Goal: Obtain resource: Download file/media

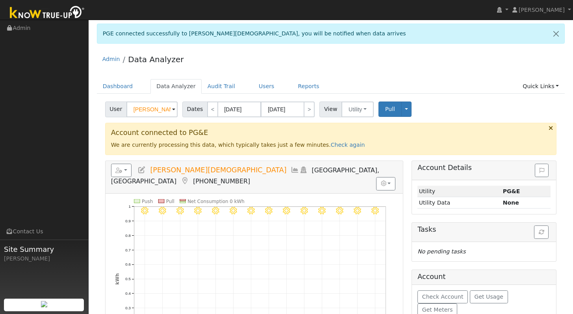
click at [458, 60] on div "Admin Data Analyzer" at bounding box center [331, 61] width 469 height 24
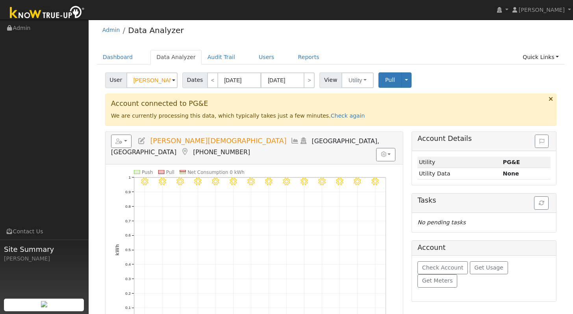
scroll to position [28, 0]
click at [344, 117] on link "Check again" at bounding box center [348, 117] width 34 height 6
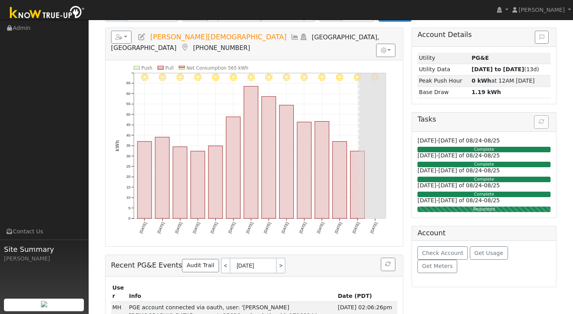
scroll to position [95, 0]
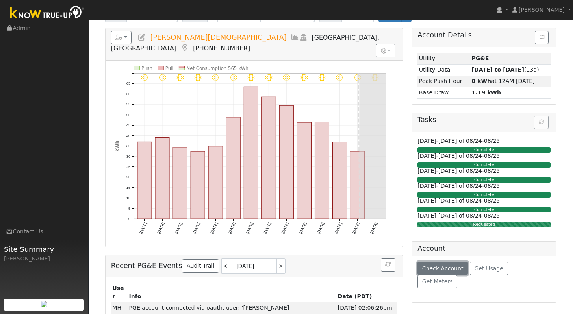
click at [456, 270] on span "Check Account" at bounding box center [442, 269] width 41 height 6
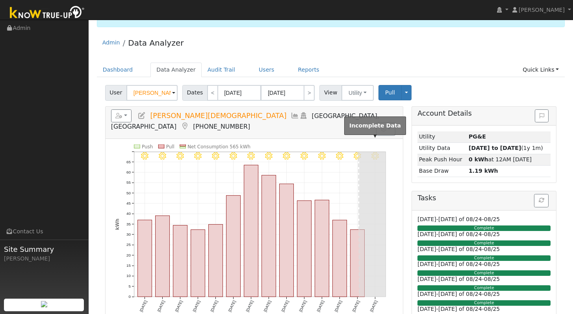
scroll to position [12, 0]
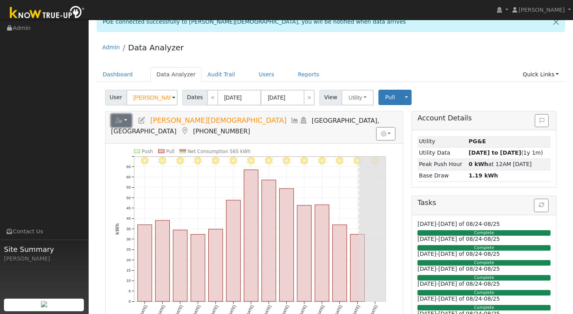
click at [121, 117] on button "button" at bounding box center [121, 120] width 21 height 13
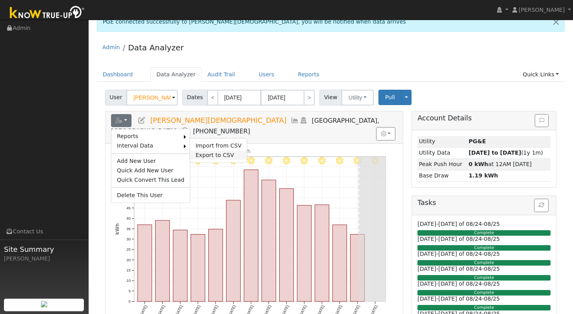
click at [214, 155] on link "Export to CSV" at bounding box center [218, 155] width 57 height 9
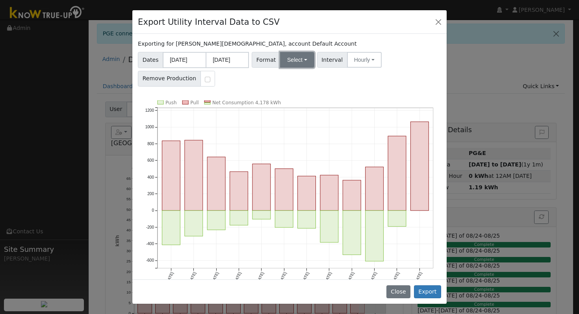
click at [303, 60] on button "Select" at bounding box center [297, 60] width 34 height 16
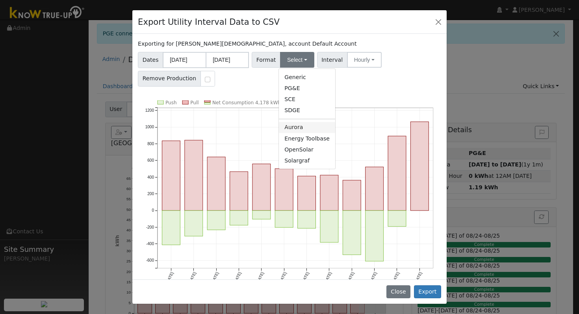
click at [301, 124] on link "Aurora" at bounding box center [307, 127] width 56 height 11
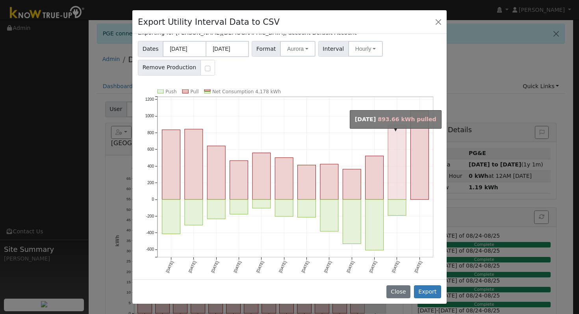
scroll to position [13, 0]
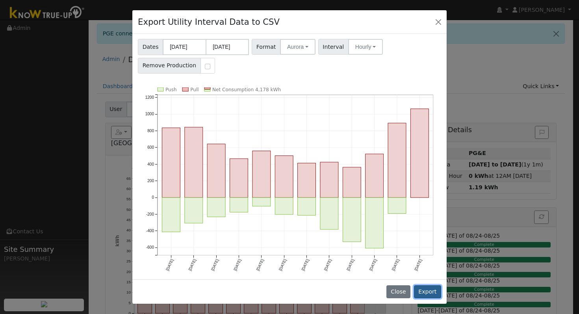
click at [433, 295] on button "Export" at bounding box center [427, 292] width 27 height 13
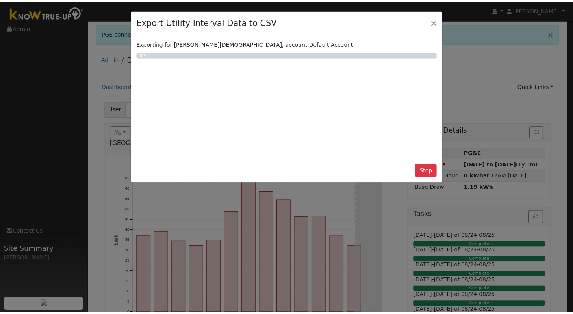
scroll to position [0, 0]
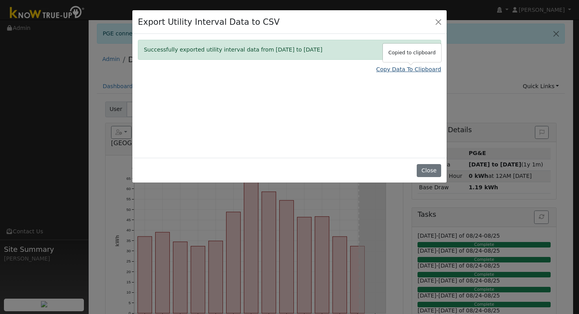
click at [390, 71] on link "Copy Data To Clipboard" at bounding box center [408, 69] width 65 height 8
click at [441, 23] on button "Close" at bounding box center [438, 21] width 11 height 11
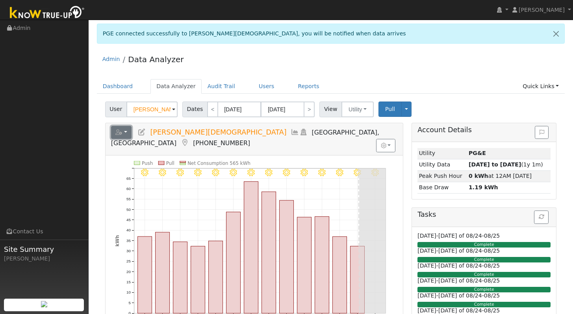
click at [128, 131] on button "button" at bounding box center [121, 132] width 21 height 13
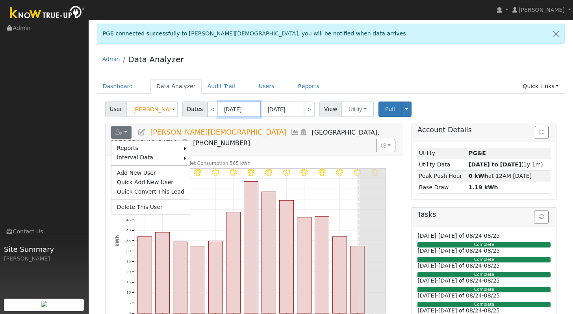
click at [237, 108] on input "[DATE]" at bounding box center [239, 110] width 43 height 16
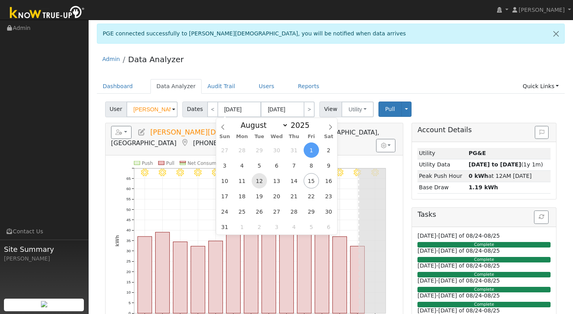
click at [262, 182] on span "12" at bounding box center [259, 180] width 15 height 15
type input "[DATE]"
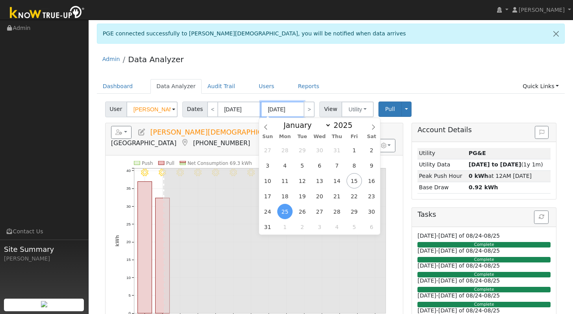
click at [285, 108] on input "[DATE]" at bounding box center [282, 110] width 43 height 16
click at [297, 183] on span "12" at bounding box center [302, 180] width 15 height 15
type input "[DATE]"
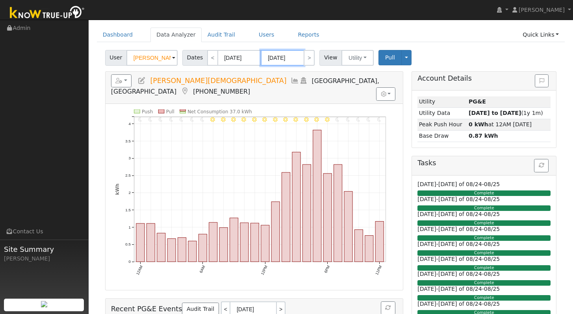
scroll to position [52, 0]
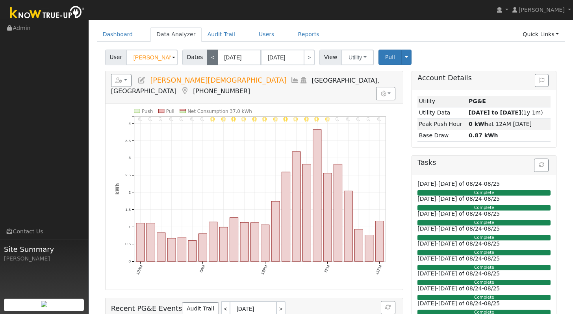
click at [210, 59] on link "<" at bounding box center [212, 58] width 11 height 16
type input "[DATE]"
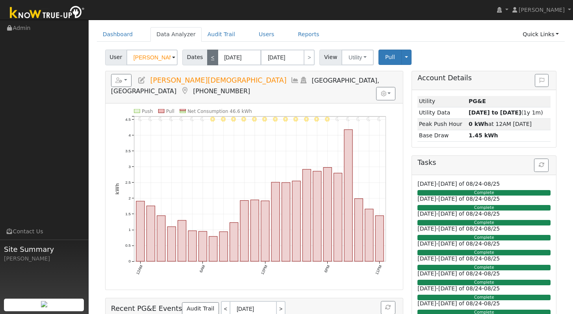
click at [213, 56] on link "<" at bounding box center [212, 58] width 11 height 16
type input "[DATE]"
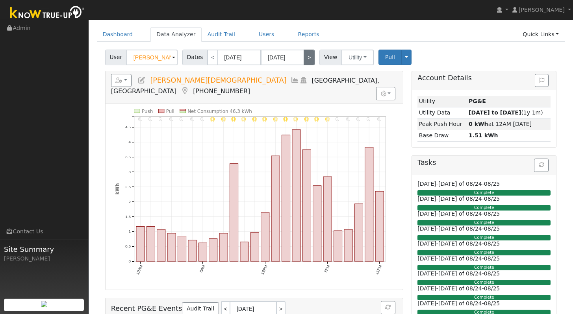
click at [307, 61] on link ">" at bounding box center [309, 58] width 11 height 16
type input "[DATE]"
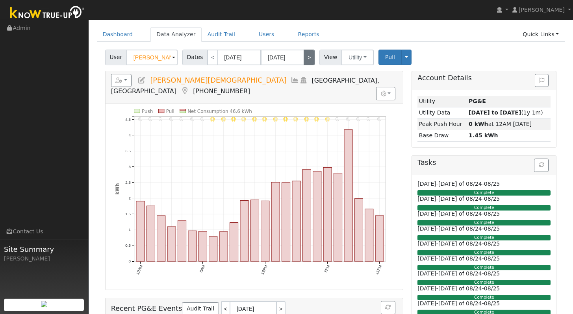
click at [307, 61] on link ">" at bounding box center [309, 58] width 11 height 16
type input "[DATE]"
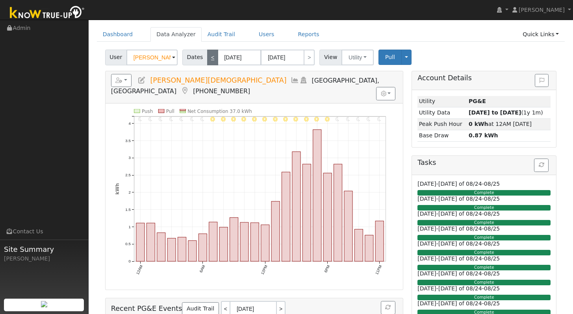
click at [213, 61] on link "<" at bounding box center [212, 58] width 11 height 16
type input "[DATE]"
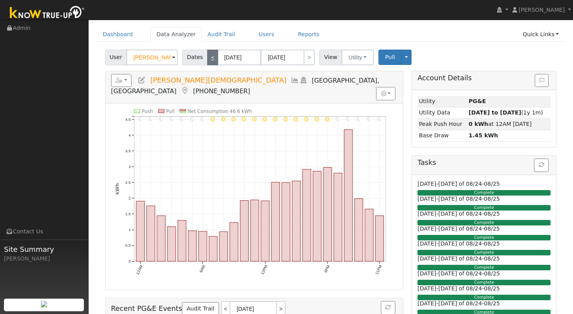
click at [213, 61] on link "<" at bounding box center [212, 58] width 11 height 16
type input "[DATE]"
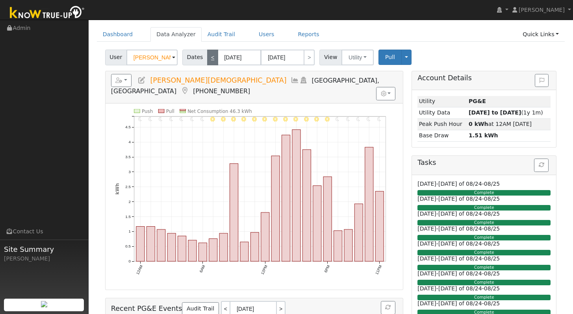
click at [210, 59] on link "<" at bounding box center [212, 58] width 11 height 16
type input "[DATE]"
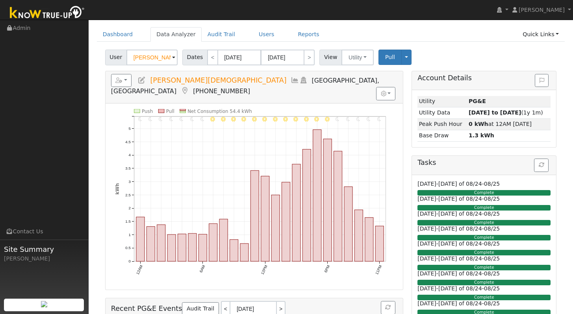
click at [438, 56] on div "User [PERSON_NAME][DEMOGRAPHIC_DATA] Account Default Account Default Account [S…" at bounding box center [331, 56] width 455 height 19
click at [484, 56] on div "User [PERSON_NAME][DEMOGRAPHIC_DATA] Account Default Account Default Account [S…" at bounding box center [331, 56] width 455 height 19
click at [495, 44] on div "Dashboard Data Analyzer Audit Trail Users Reports Quick Links Quick Add Quick C…" at bounding box center [331, 38] width 469 height 22
click at [446, 39] on ul "Dashboard Data Analyzer Audit Trail Users Reports Quick Links Quick Add Quick C…" at bounding box center [331, 34] width 469 height 15
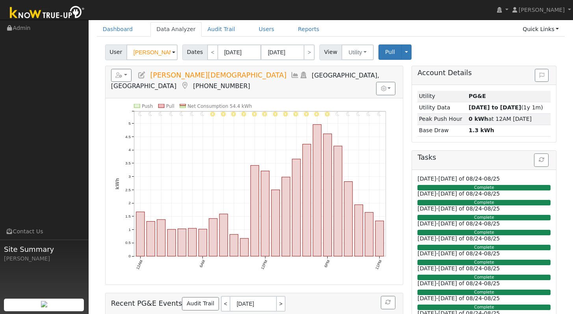
scroll to position [65, 0]
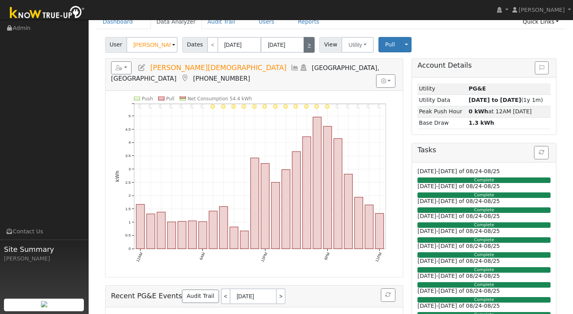
click at [307, 49] on link ">" at bounding box center [309, 45] width 11 height 16
type input "[DATE]"
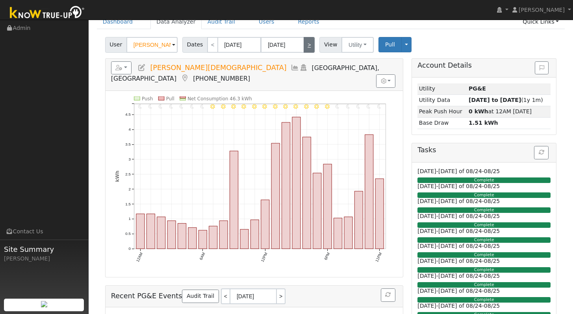
click at [307, 49] on link ">" at bounding box center [309, 45] width 11 height 16
type input "[DATE]"
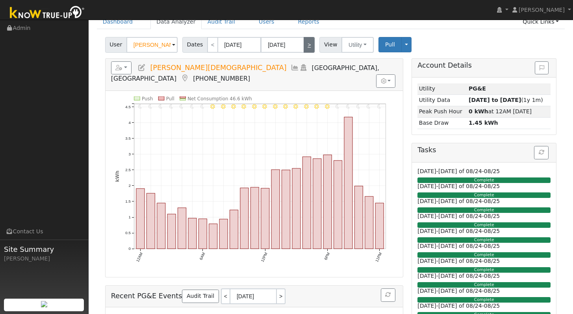
click at [307, 49] on link ">" at bounding box center [309, 45] width 11 height 16
type input "[DATE]"
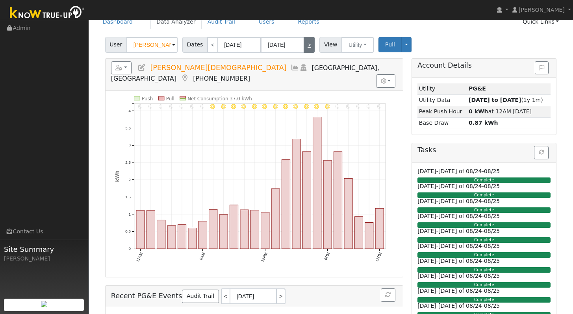
click at [307, 49] on link ">" at bounding box center [309, 45] width 11 height 16
type input "[DATE]"
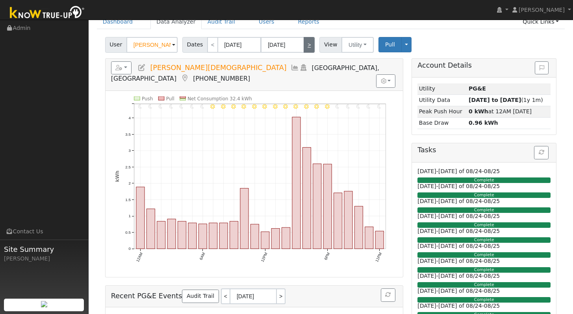
click at [307, 49] on link ">" at bounding box center [309, 45] width 11 height 16
type input "[DATE]"
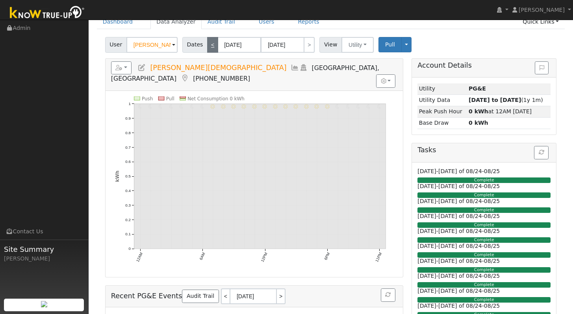
click at [213, 45] on link "<" at bounding box center [212, 45] width 11 height 16
type input "[DATE]"
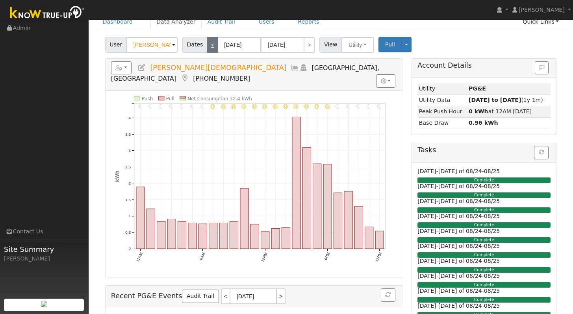
click at [213, 45] on link "<" at bounding box center [212, 45] width 11 height 16
type input "[DATE]"
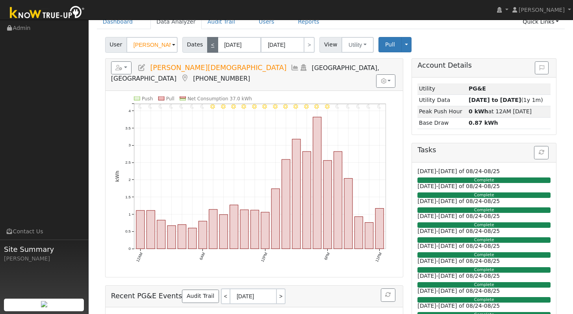
click at [213, 45] on link "<" at bounding box center [212, 45] width 11 height 16
type input "[DATE]"
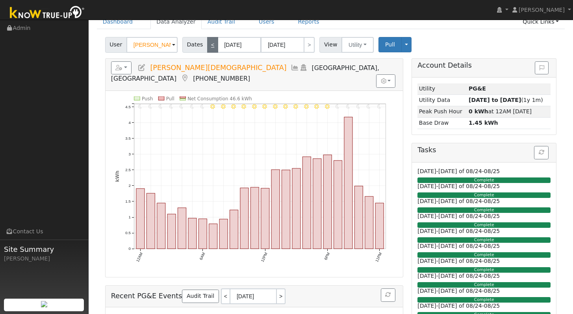
click at [213, 45] on link "<" at bounding box center [212, 45] width 11 height 16
type input "[DATE]"
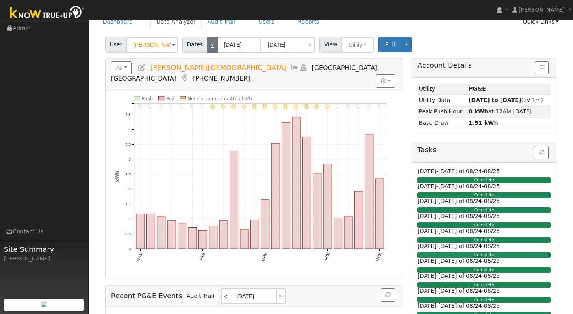
click at [213, 45] on link "<" at bounding box center [212, 45] width 11 height 16
type input "[DATE]"
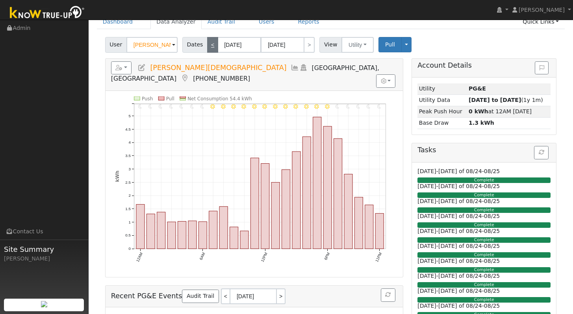
click at [213, 45] on link "<" at bounding box center [212, 45] width 11 height 16
type input "[DATE]"
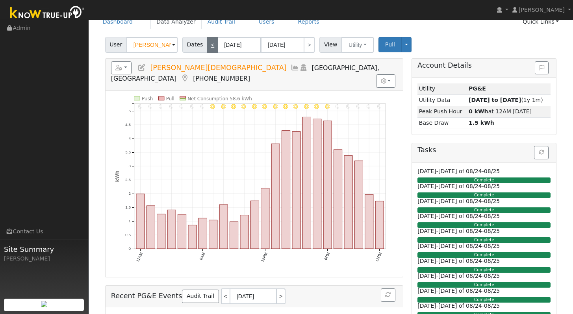
click at [213, 45] on link "<" at bounding box center [212, 45] width 11 height 16
type input "[DATE]"
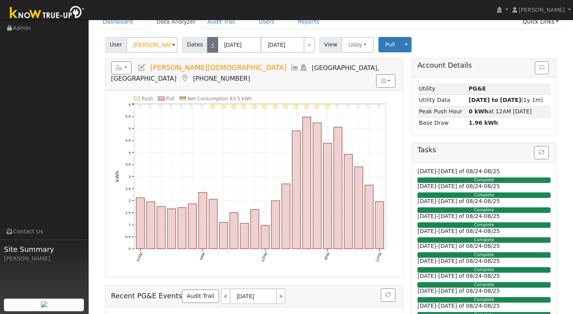
click at [213, 45] on link "<" at bounding box center [212, 45] width 11 height 16
type input "[DATE]"
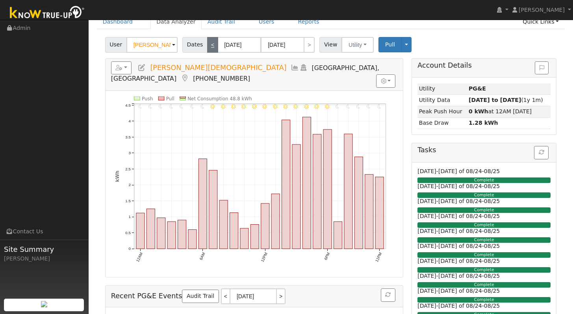
click at [212, 45] on link "<" at bounding box center [212, 45] width 11 height 16
type input "[DATE]"
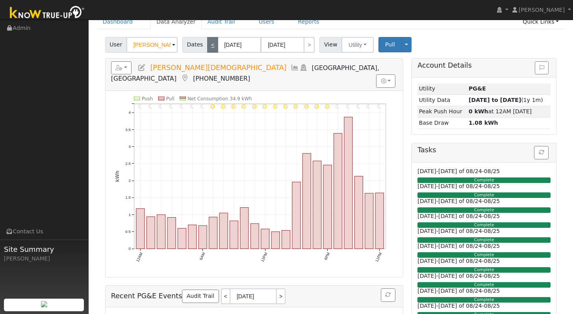
click at [213, 45] on link "<" at bounding box center [212, 45] width 11 height 16
type input "[DATE]"
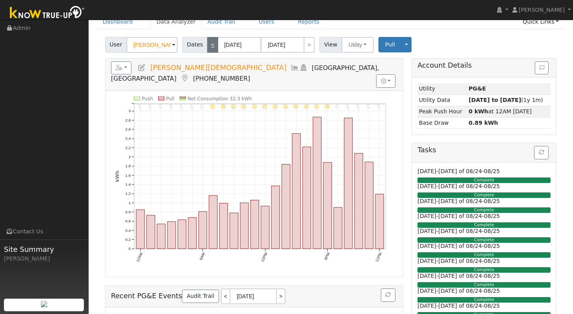
click at [212, 45] on link "<" at bounding box center [212, 45] width 11 height 16
type input "[DATE]"
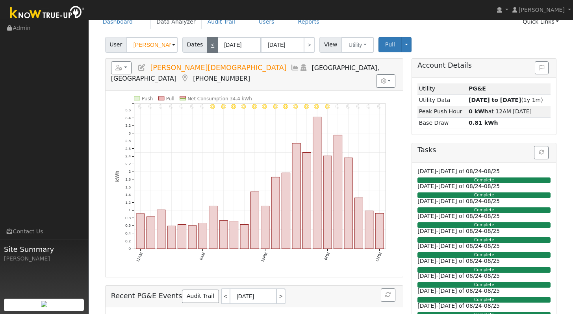
click at [212, 45] on link "<" at bounding box center [212, 45] width 11 height 16
type input "[DATE]"
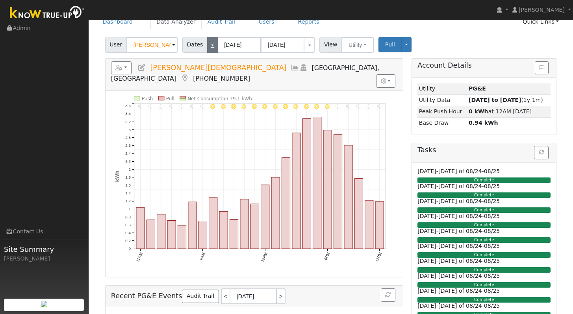
click at [212, 45] on link "<" at bounding box center [212, 45] width 11 height 16
type input "[DATE]"
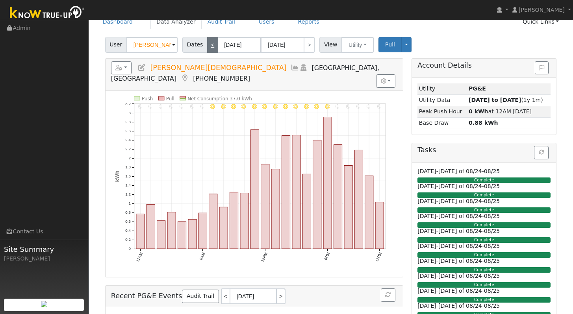
click at [212, 45] on link "<" at bounding box center [212, 45] width 11 height 16
type input "[DATE]"
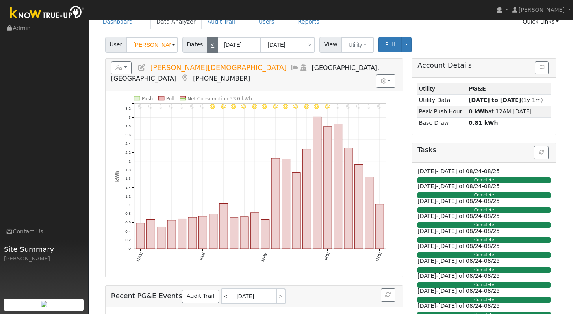
click at [212, 45] on link "<" at bounding box center [212, 45] width 11 height 16
type input "[DATE]"
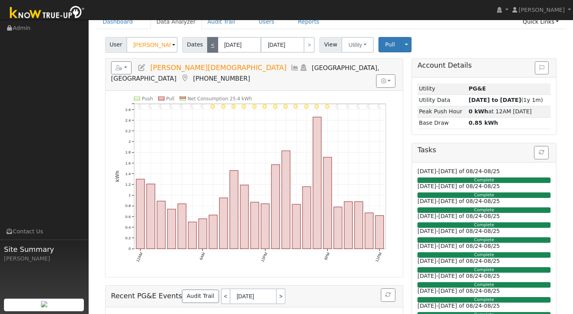
click at [212, 45] on link "<" at bounding box center [212, 45] width 11 height 16
type input "[DATE]"
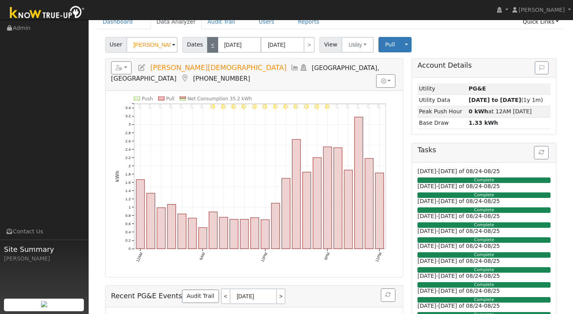
click at [212, 45] on link "<" at bounding box center [212, 45] width 11 height 16
type input "[DATE]"
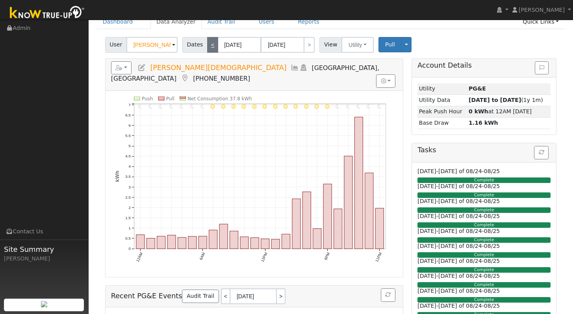
click at [212, 45] on link "<" at bounding box center [212, 45] width 11 height 16
type input "[DATE]"
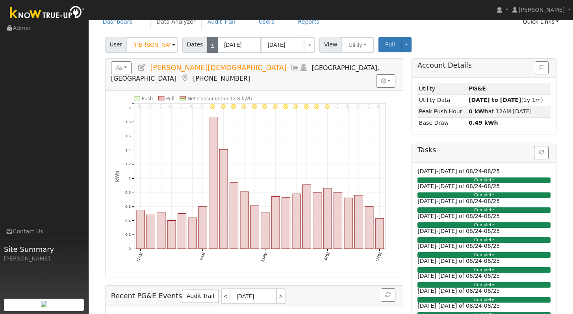
click at [212, 45] on link "<" at bounding box center [212, 45] width 11 height 16
type input "[DATE]"
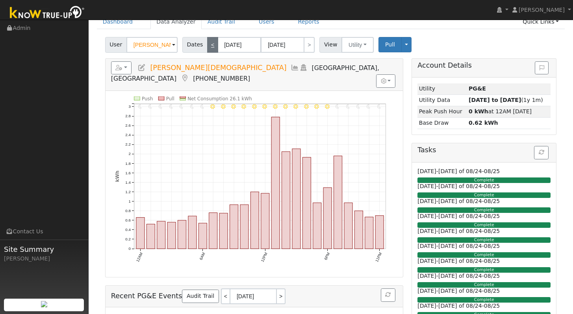
click at [212, 45] on link "<" at bounding box center [212, 45] width 11 height 16
type input "[DATE]"
click at [212, 45] on link "<" at bounding box center [212, 45] width 11 height 16
type input "[DATE]"
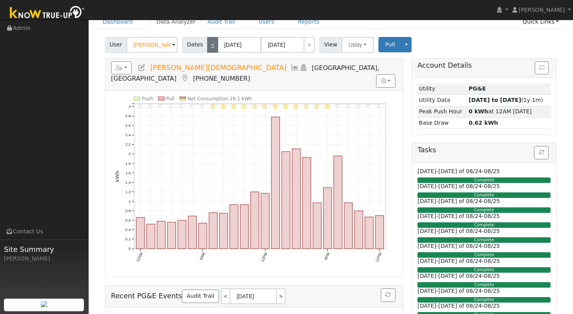
type input "[DATE]"
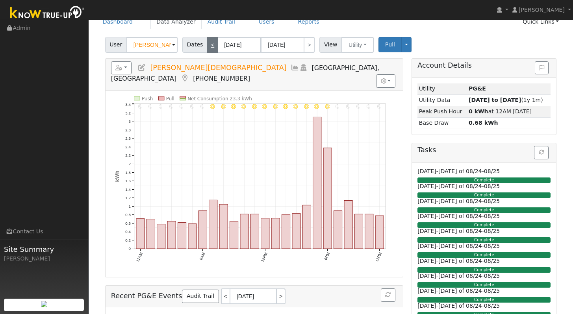
click at [212, 45] on link "<" at bounding box center [212, 45] width 11 height 16
type input "[DATE]"
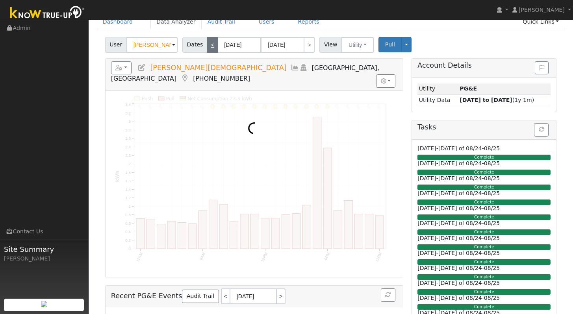
click at [212, 45] on link "<" at bounding box center [212, 45] width 11 height 16
type input "[DATE]"
click at [212, 45] on link "<" at bounding box center [212, 45] width 11 height 16
type input "[DATE]"
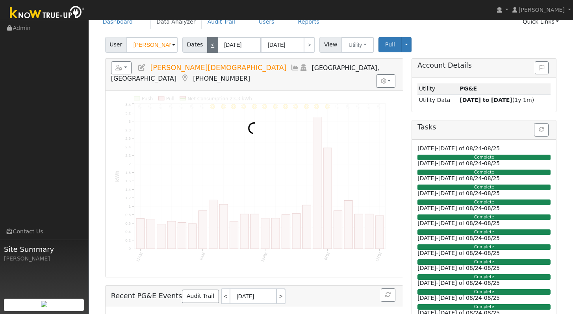
type input "[DATE]"
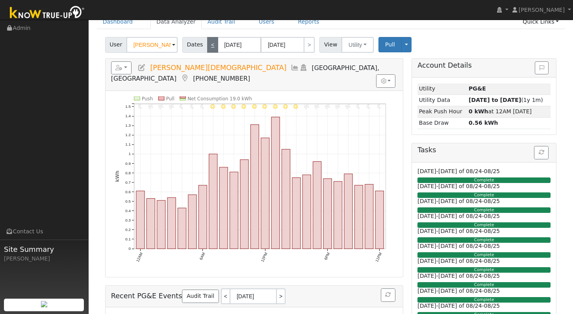
click at [212, 45] on link "<" at bounding box center [212, 45] width 11 height 16
type input "[DATE]"
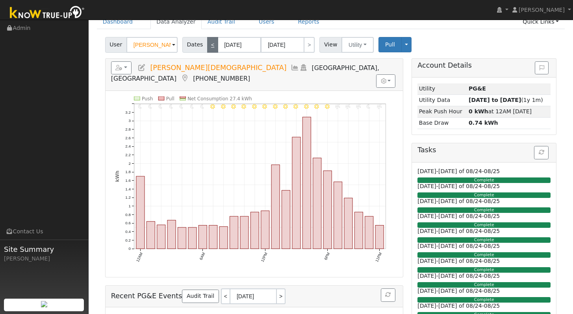
click at [212, 45] on link "<" at bounding box center [212, 45] width 11 height 16
type input "[DATE]"
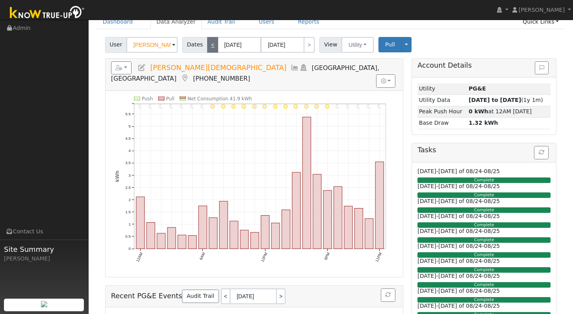
click at [212, 45] on link "<" at bounding box center [212, 45] width 11 height 16
type input "[DATE]"
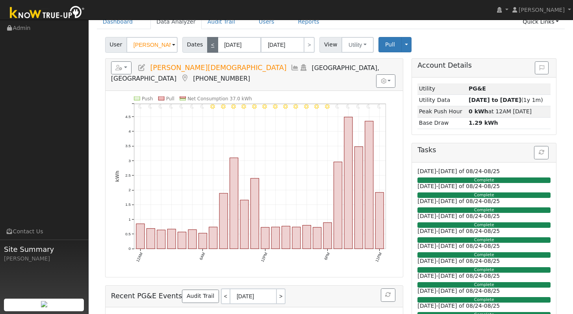
click at [214, 45] on link "<" at bounding box center [212, 45] width 11 height 16
type input "[DATE]"
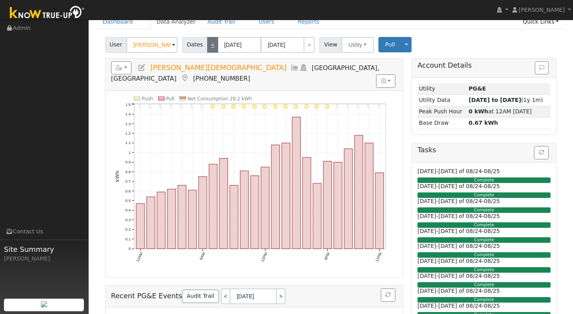
click at [212, 46] on link "<" at bounding box center [212, 45] width 11 height 16
type input "[DATE]"
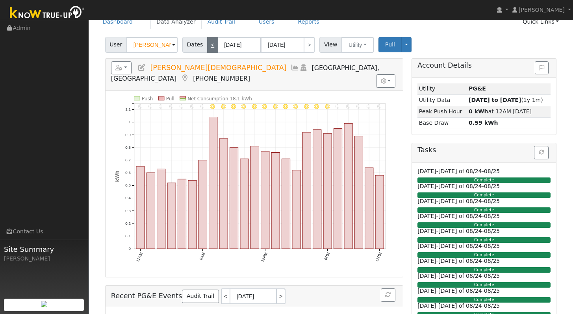
click at [212, 46] on link "<" at bounding box center [212, 45] width 11 height 16
type input "[DATE]"
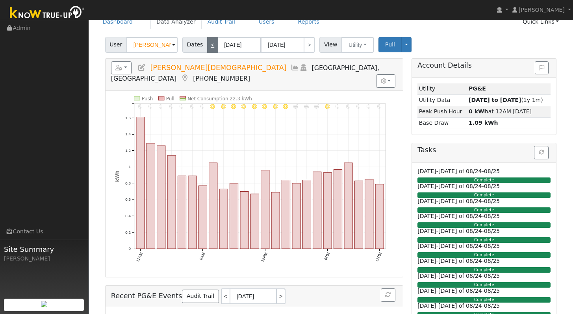
click at [210, 47] on link "<" at bounding box center [212, 45] width 11 height 16
type input "[DATE]"
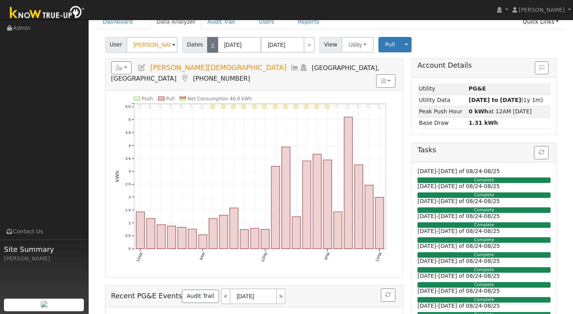
click at [210, 47] on link "<" at bounding box center [212, 45] width 11 height 16
type input "[DATE]"
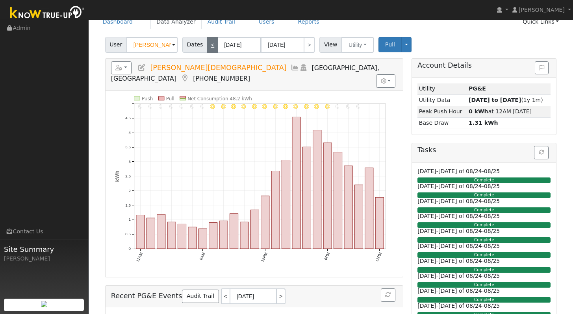
click at [210, 47] on link "<" at bounding box center [212, 45] width 11 height 16
type input "[DATE]"
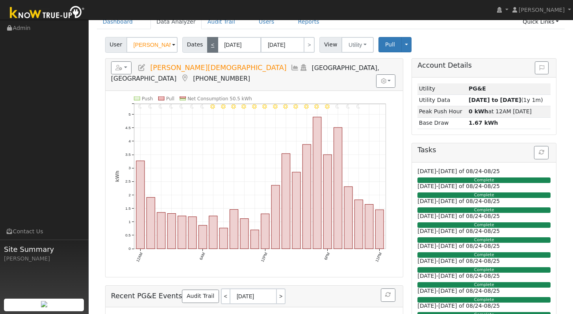
click at [210, 47] on link "<" at bounding box center [212, 45] width 11 height 16
type input "[DATE]"
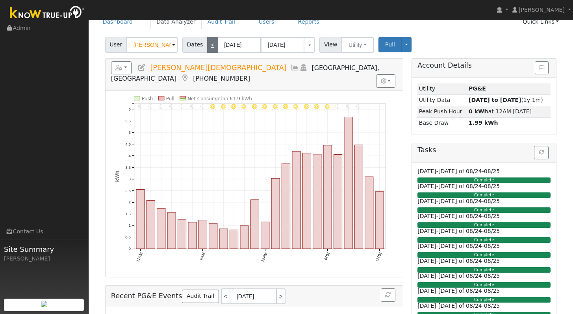
click at [210, 47] on link "<" at bounding box center [212, 45] width 11 height 16
type input "[DATE]"
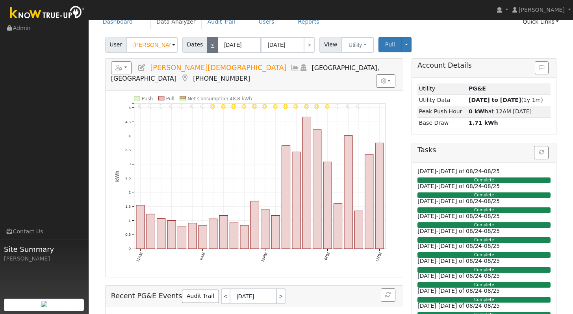
click at [211, 45] on link "<" at bounding box center [212, 45] width 11 height 16
type input "[DATE]"
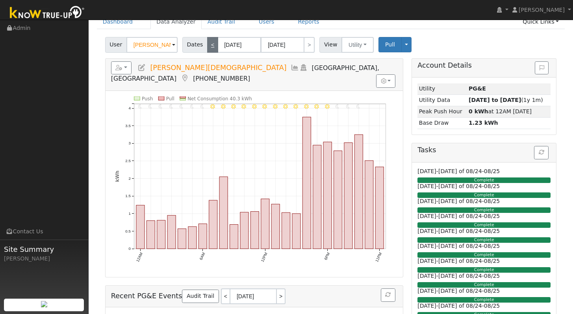
click at [211, 45] on link "<" at bounding box center [212, 45] width 11 height 16
type input "[DATE]"
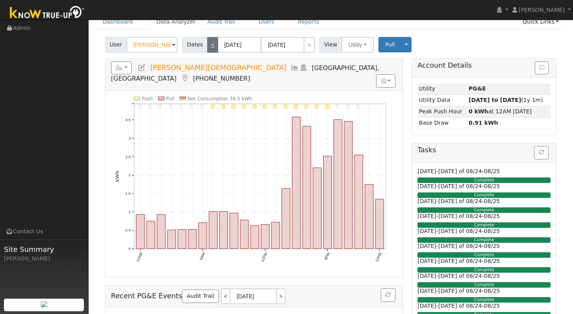
click at [212, 44] on link "<" at bounding box center [212, 45] width 11 height 16
type input "[DATE]"
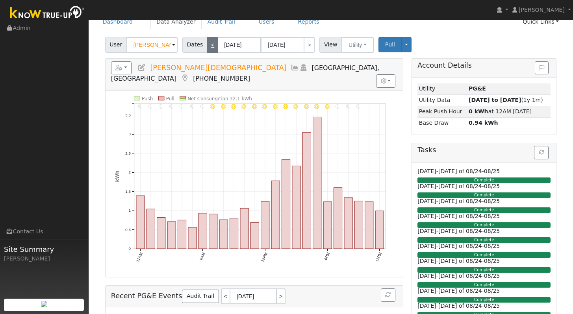
click at [212, 45] on link "<" at bounding box center [212, 45] width 11 height 16
type input "[DATE]"
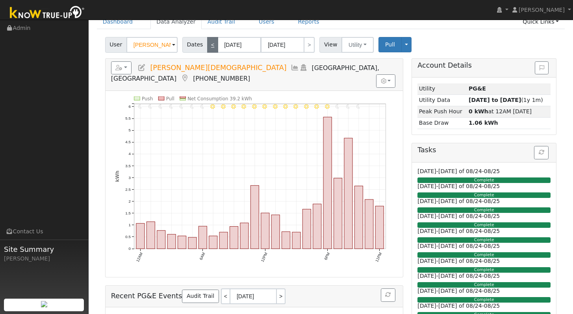
click at [212, 45] on link "<" at bounding box center [212, 45] width 11 height 16
type input "[DATE]"
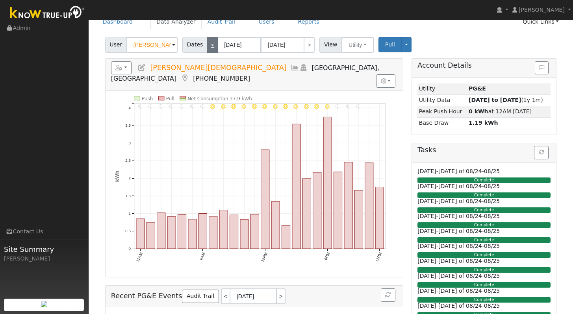
click at [212, 45] on link "<" at bounding box center [212, 45] width 11 height 16
type input "[DATE]"
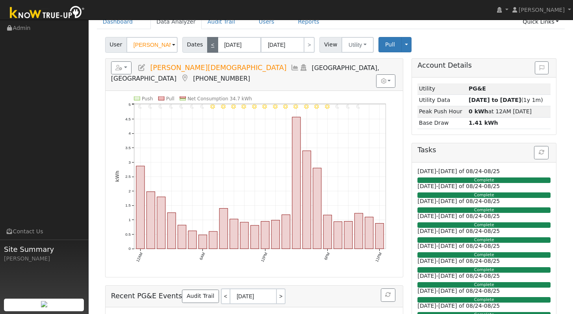
click at [212, 45] on link "<" at bounding box center [212, 45] width 11 height 16
type input "[DATE]"
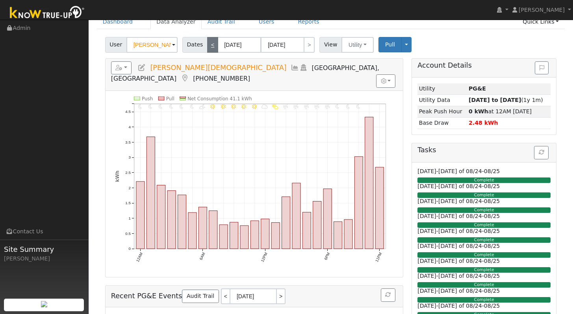
click at [212, 45] on link "<" at bounding box center [212, 45] width 11 height 16
type input "[DATE]"
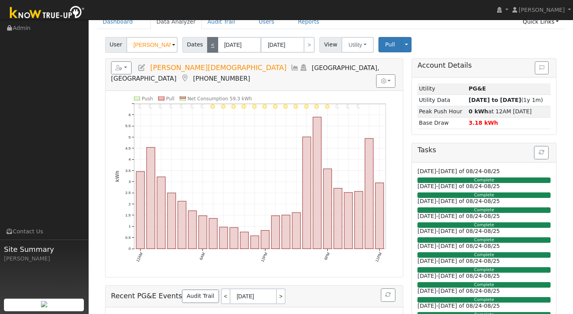
click at [212, 45] on link "<" at bounding box center [212, 45] width 11 height 16
type input "[DATE]"
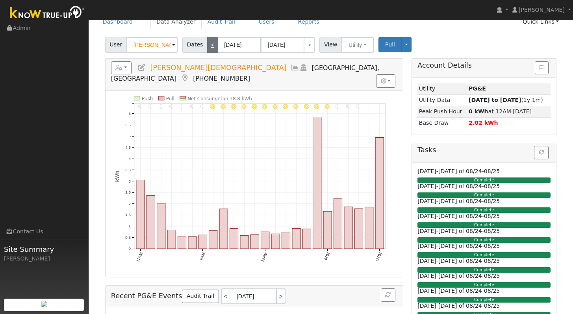
click at [212, 44] on link "<" at bounding box center [212, 45] width 11 height 16
type input "[DATE]"
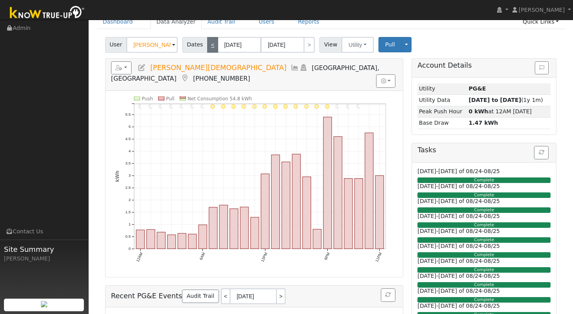
click at [212, 44] on link "<" at bounding box center [212, 45] width 11 height 16
type input "[DATE]"
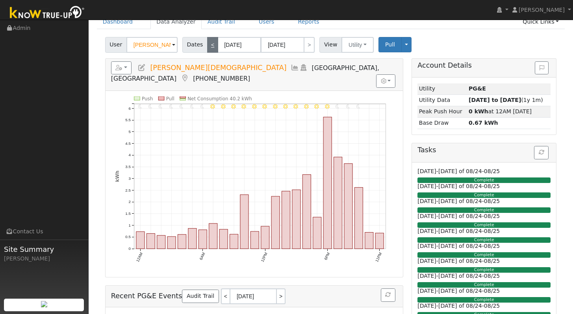
click at [212, 44] on link "<" at bounding box center [212, 45] width 11 height 16
type input "[DATE]"
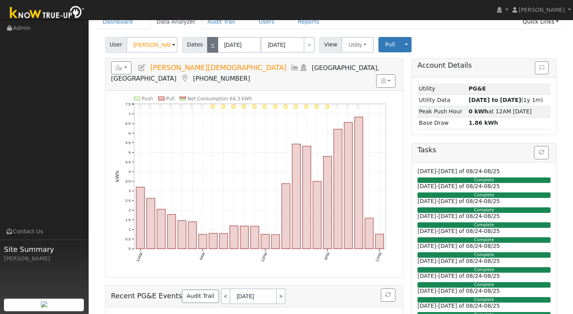
click at [212, 44] on link "<" at bounding box center [212, 45] width 11 height 16
type input "[DATE]"
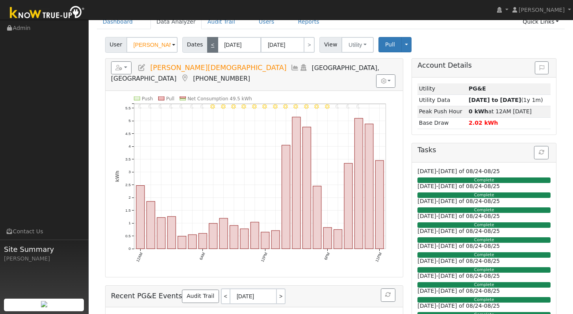
click at [212, 44] on link "<" at bounding box center [212, 45] width 11 height 16
type input "[DATE]"
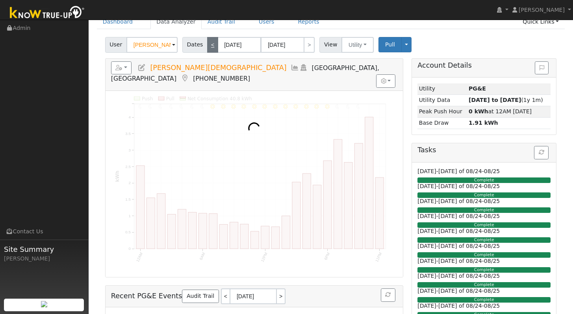
click at [212, 44] on link "<" at bounding box center [212, 45] width 11 height 16
type input "[DATE]"
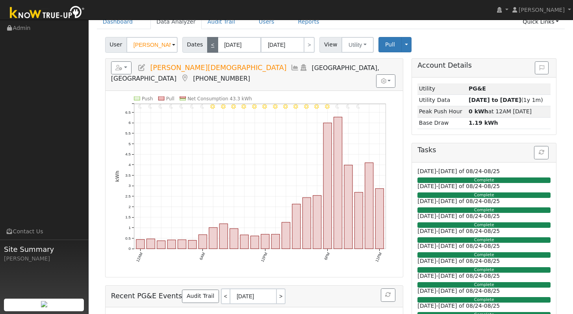
click at [212, 44] on link "<" at bounding box center [212, 45] width 11 height 16
type input "[DATE]"
click at [212, 44] on link "<" at bounding box center [212, 45] width 11 height 16
type input "[DATE]"
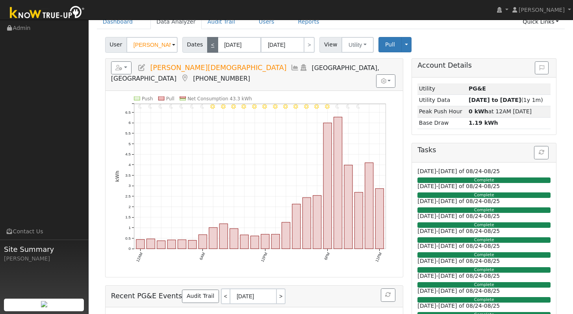
type input "[DATE]"
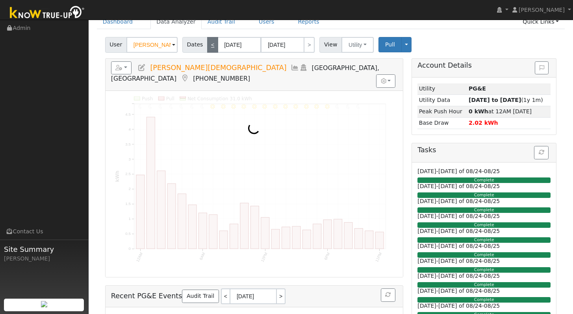
click at [212, 44] on link "<" at bounding box center [212, 45] width 11 height 16
type input "[DATE]"
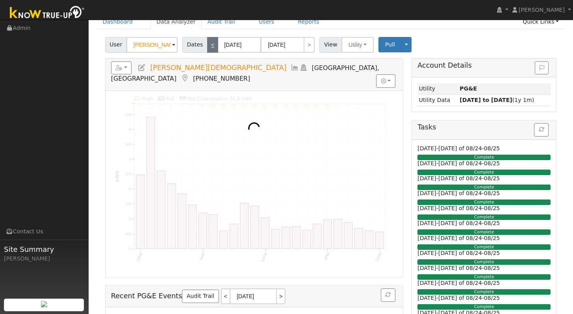
click at [212, 44] on link "<" at bounding box center [212, 45] width 11 height 16
type input "[DATE]"
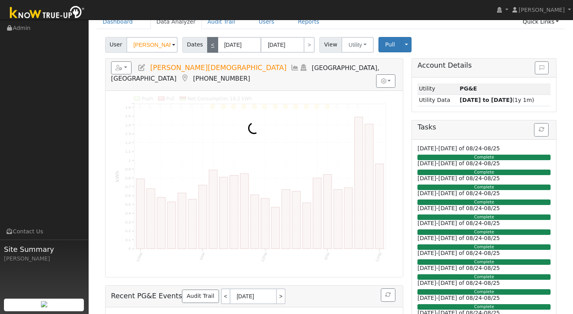
click at [212, 44] on link "<" at bounding box center [212, 45] width 11 height 16
type input "[DATE]"
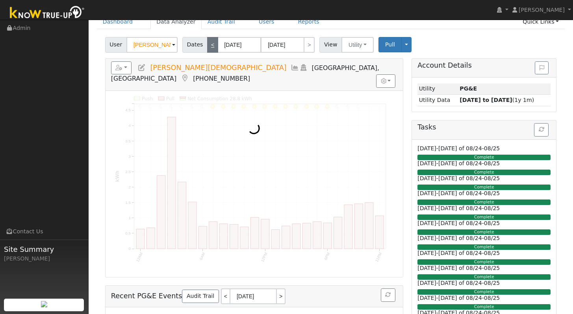
click at [212, 44] on link "<" at bounding box center [212, 45] width 11 height 16
type input "[DATE]"
click at [212, 44] on link "<" at bounding box center [212, 45] width 11 height 16
type input "[DATE]"
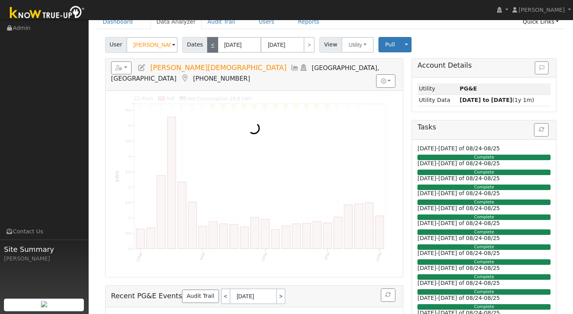
type input "[DATE]"
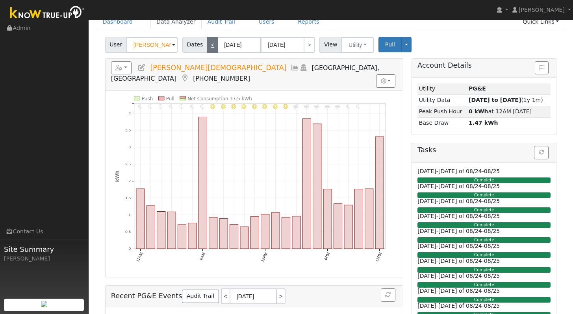
click at [212, 44] on link "<" at bounding box center [212, 45] width 11 height 16
type input "[DATE]"
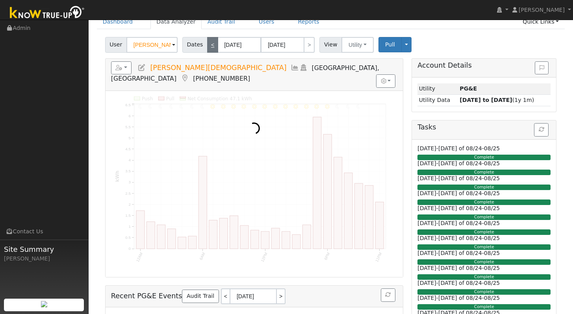
click at [212, 44] on link "<" at bounding box center [212, 45] width 11 height 16
type input "[DATE]"
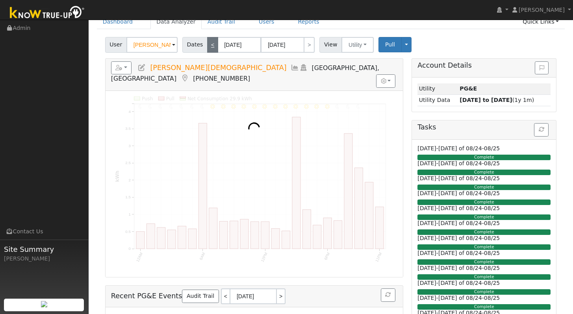
click at [212, 44] on link "<" at bounding box center [212, 45] width 11 height 16
type input "[DATE]"
click at [212, 44] on link "<" at bounding box center [212, 45] width 11 height 16
type input "[DATE]"
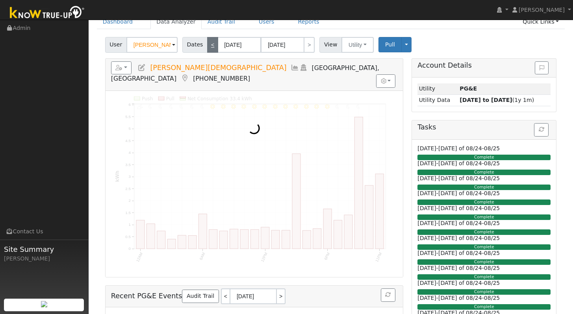
type input "[DATE]"
click at [212, 44] on link "<" at bounding box center [212, 45] width 11 height 16
type input "[DATE]"
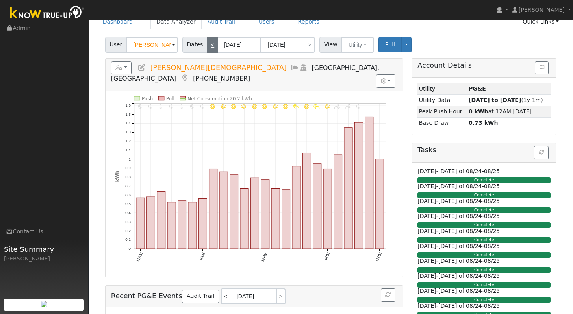
click at [212, 44] on link "<" at bounding box center [212, 45] width 11 height 16
type input "[DATE]"
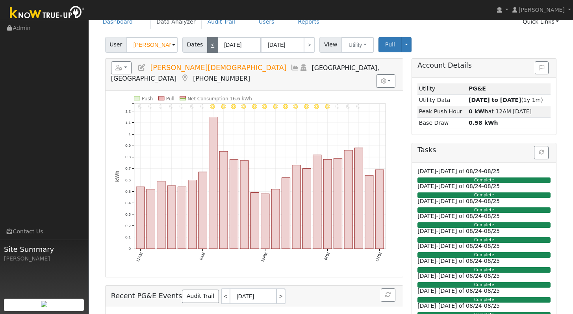
click at [212, 44] on link "<" at bounding box center [212, 45] width 11 height 16
type input "[DATE]"
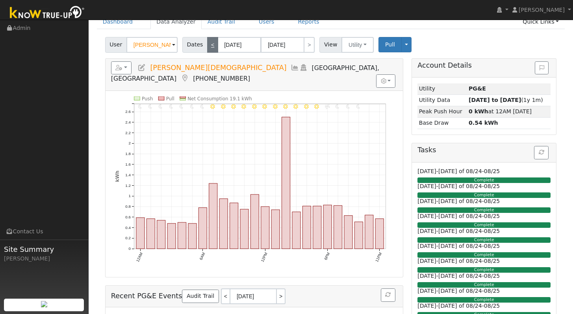
click at [212, 44] on link "<" at bounding box center [212, 45] width 11 height 16
type input "[DATE]"
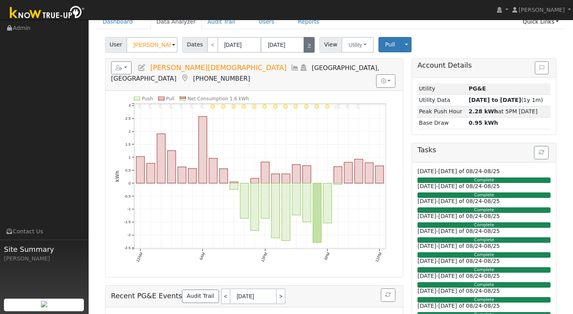
click at [309, 46] on link ">" at bounding box center [309, 45] width 11 height 16
type input "[DATE]"
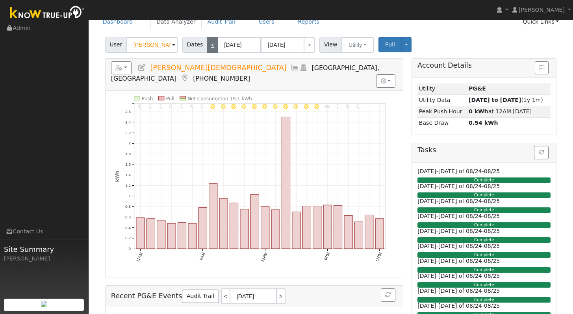
click at [209, 45] on link "<" at bounding box center [212, 45] width 11 height 16
type input "[DATE]"
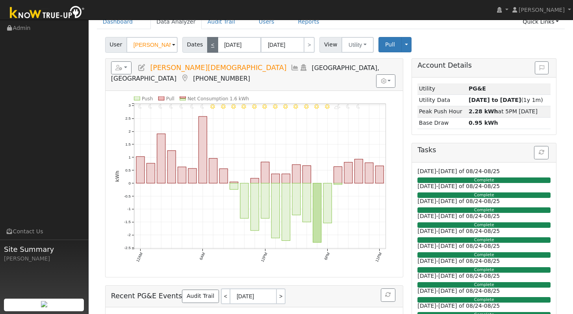
click at [212, 46] on link "<" at bounding box center [212, 45] width 11 height 16
type input "[DATE]"
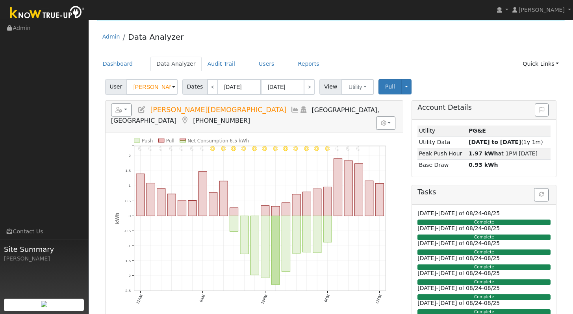
scroll to position [0, 0]
